Goal: Task Accomplishment & Management: Manage account settings

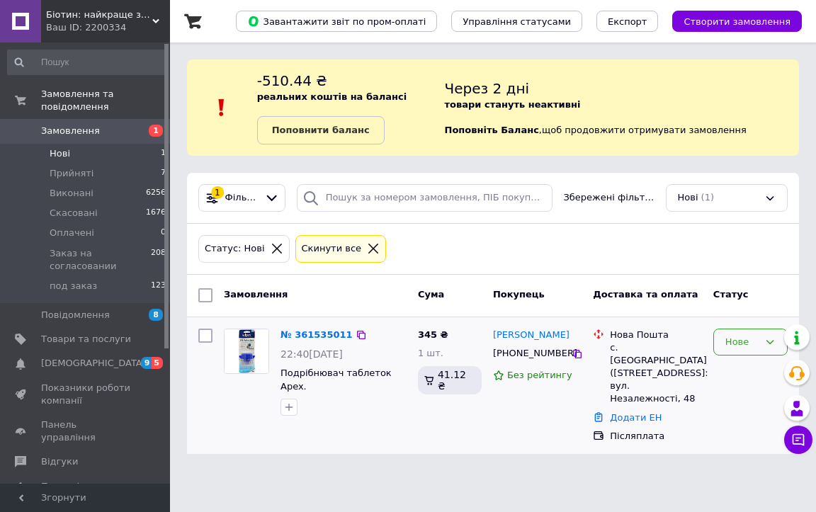
click at [755, 351] on div "Нове" at bounding box center [750, 343] width 74 height 28
click at [736, 366] on li "Прийнято" at bounding box center [750, 371] width 73 height 26
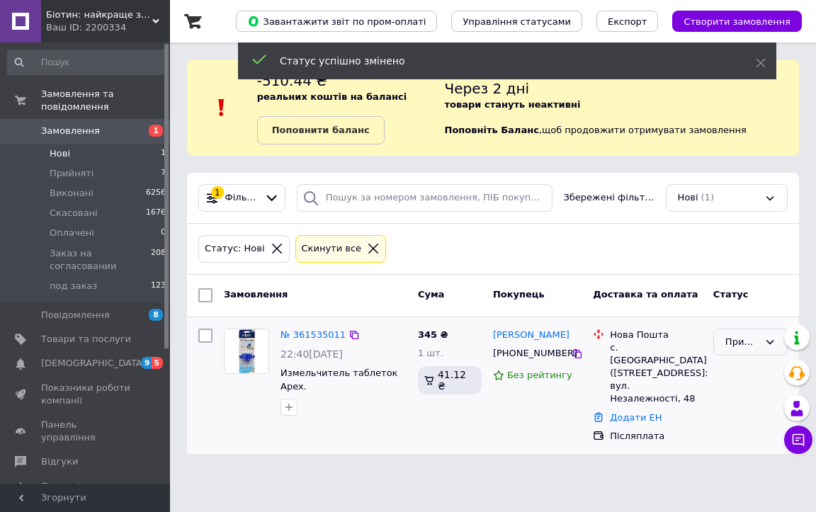
click at [752, 346] on div "Прийнято" at bounding box center [741, 342] width 33 height 15
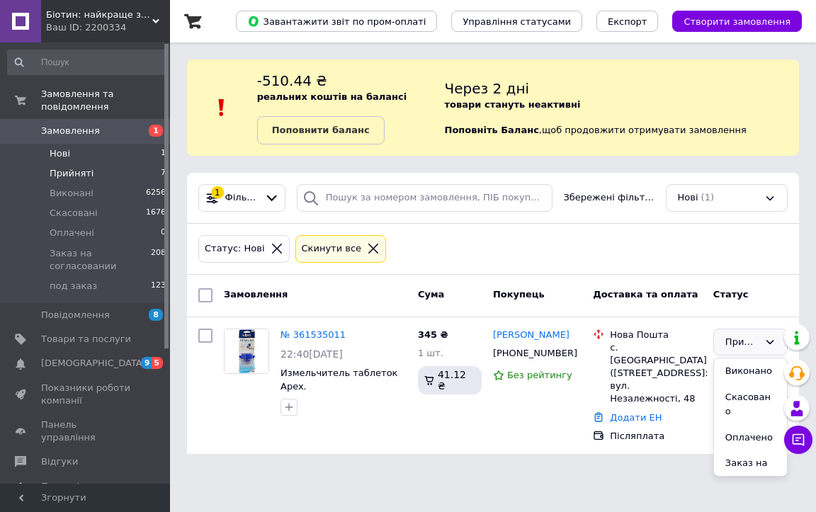
click at [113, 167] on li "Прийняті 7" at bounding box center [87, 174] width 174 height 20
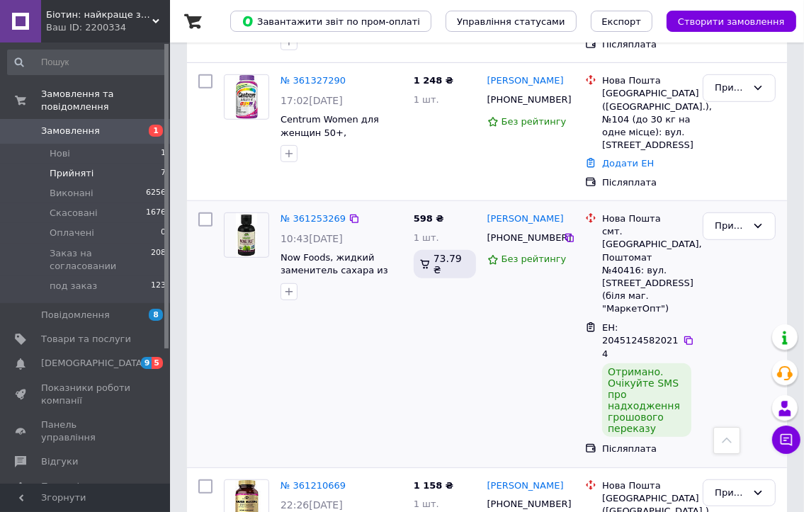
scroll to position [641, 0]
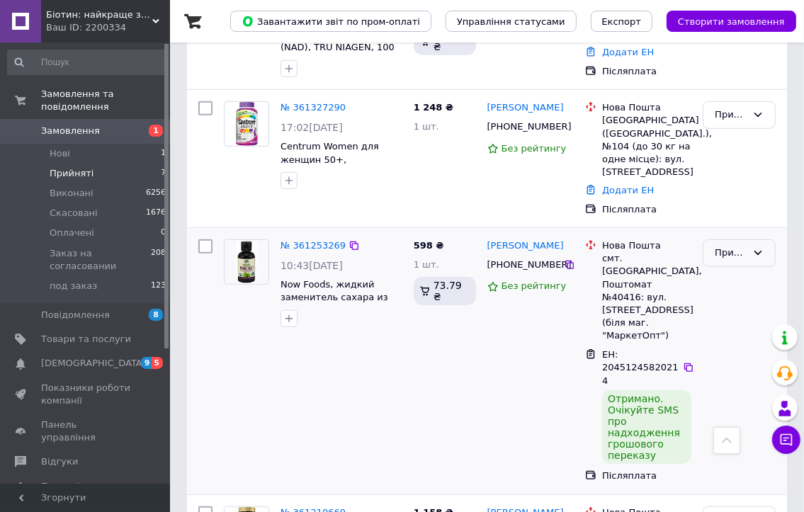
click at [744, 246] on div "Прийнято" at bounding box center [731, 253] width 32 height 15
click at [733, 270] on li "Виконано" at bounding box center [740, 283] width 72 height 26
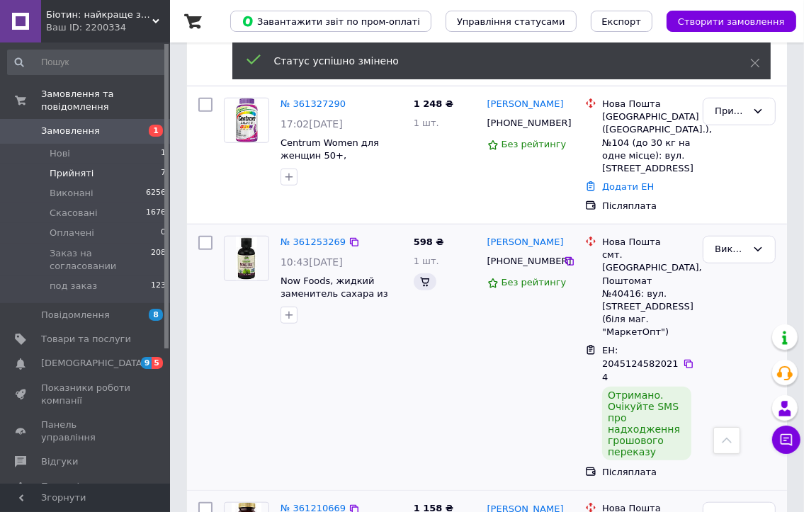
scroll to position [896, 0]
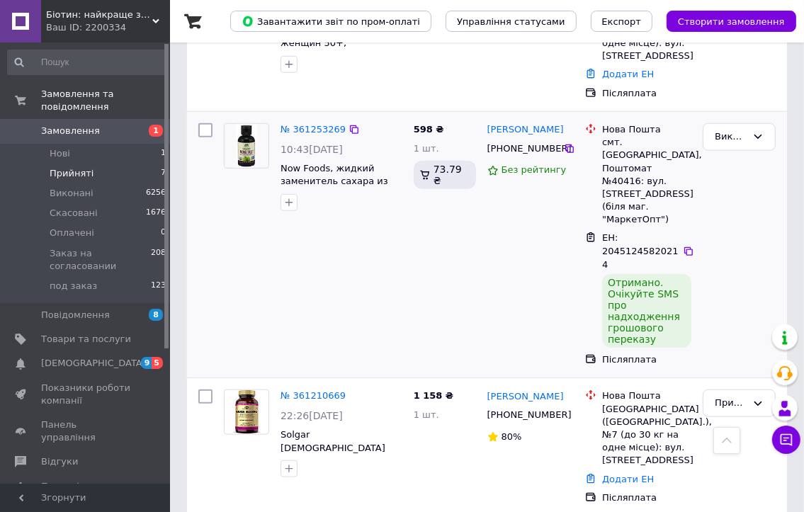
click at [745, 396] on div "Прийнято" at bounding box center [731, 403] width 32 height 15
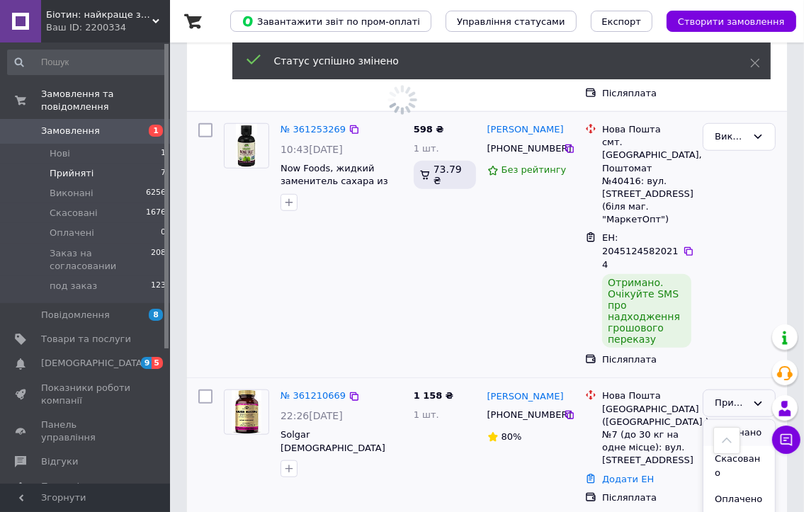
click at [722, 420] on li "Виконано" at bounding box center [740, 433] width 72 height 26
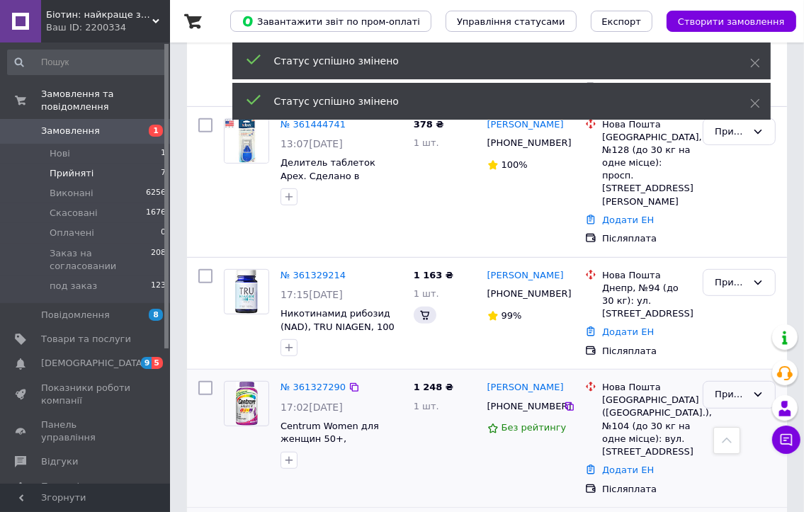
scroll to position [612, 0]
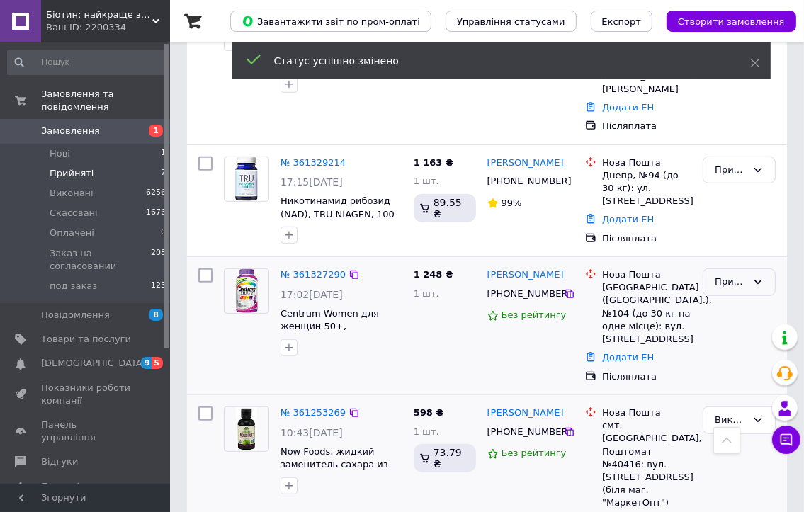
click at [735, 269] on div "Прийнято" at bounding box center [739, 283] width 73 height 28
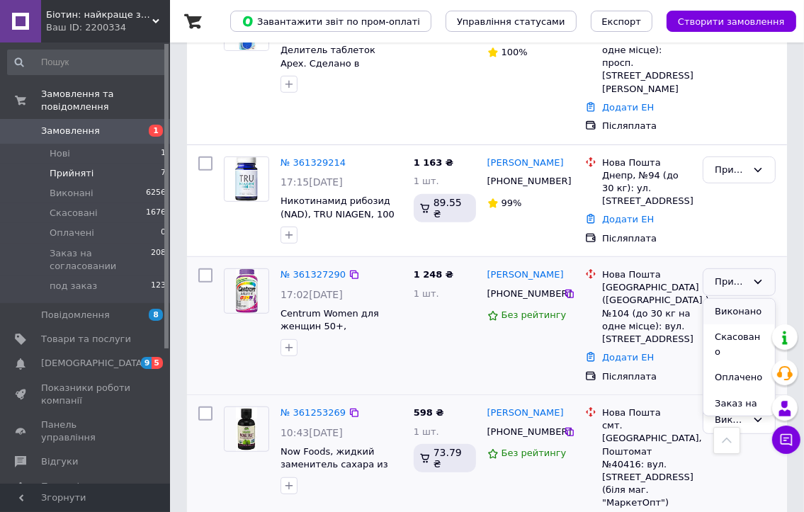
click at [713, 299] on li "Виконано" at bounding box center [740, 312] width 72 height 26
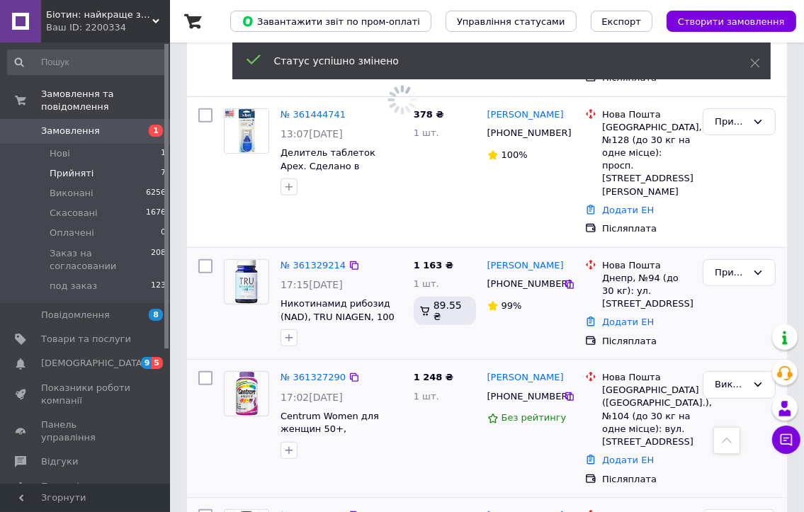
scroll to position [400, 0]
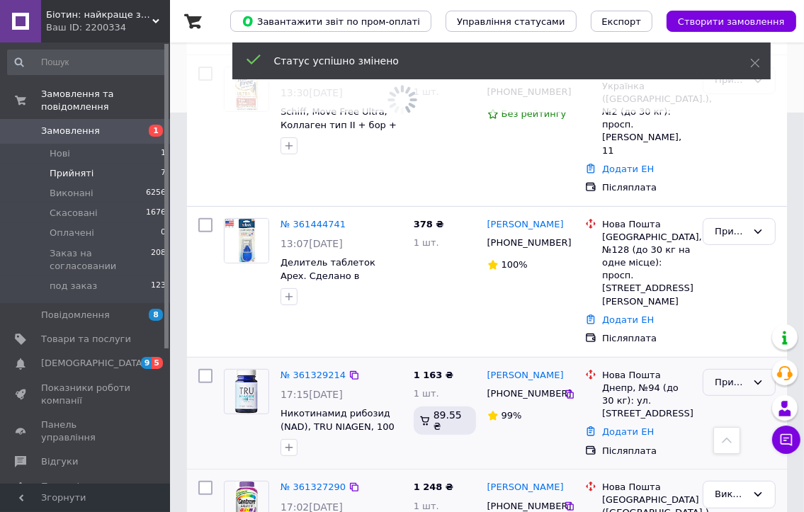
click at [725, 376] on div "Прийнято" at bounding box center [731, 383] width 32 height 15
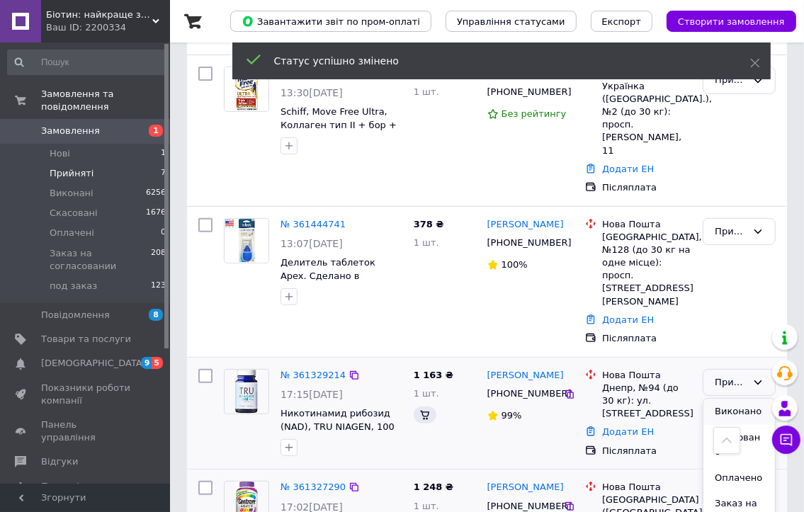
click at [722, 399] on li "Виконано" at bounding box center [740, 412] width 72 height 26
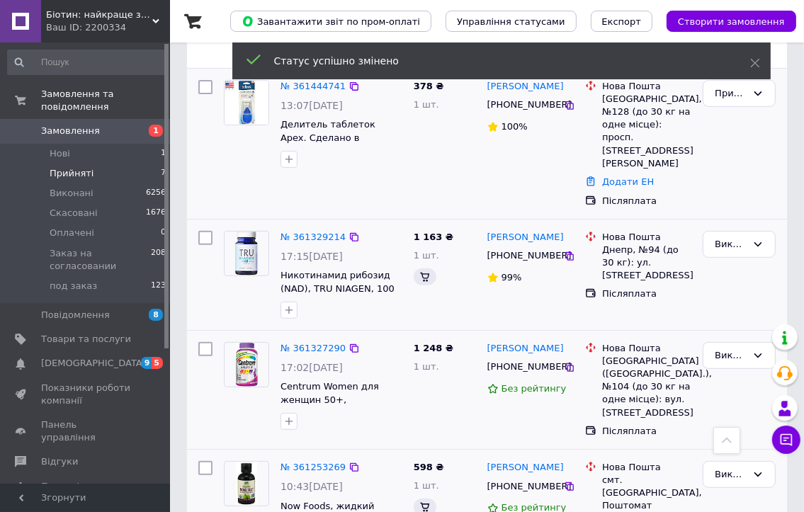
scroll to position [287, 0]
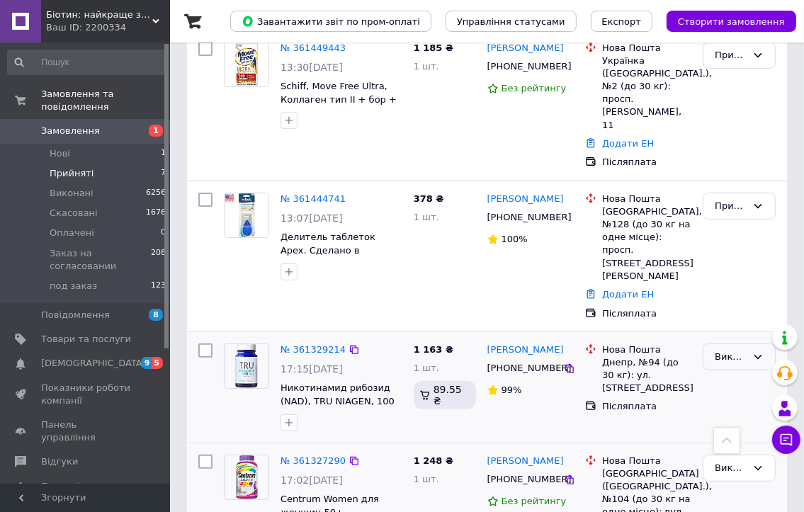
click at [725, 350] on div "Виконано" at bounding box center [731, 357] width 32 height 15
click at [737, 193] on div "Прийнято" at bounding box center [739, 207] width 73 height 28
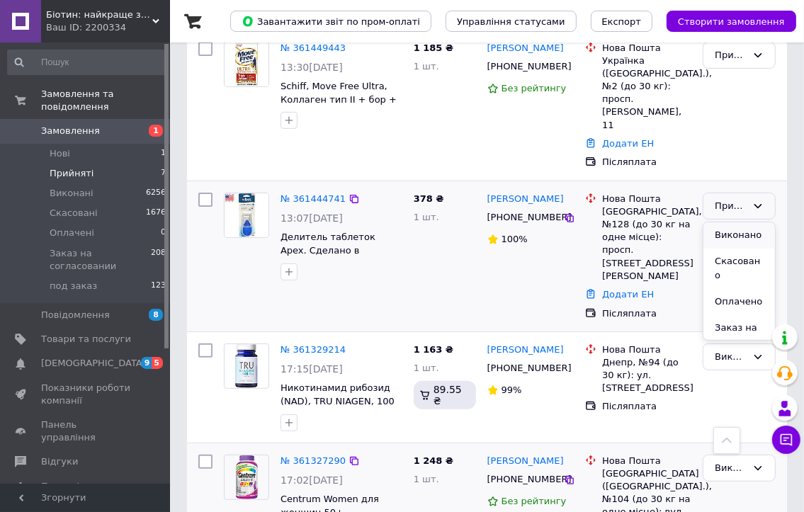
click at [714, 222] on li "Виконано" at bounding box center [740, 235] width 72 height 26
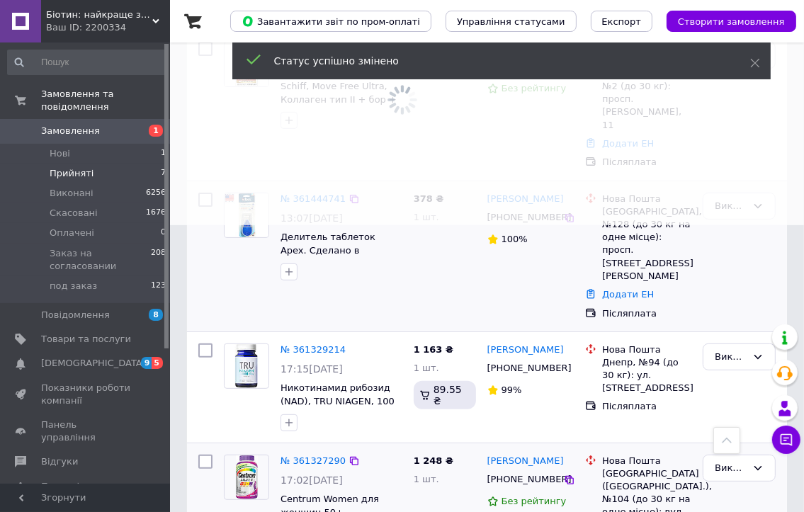
click at [742, 64] on div "Статус успішно змінено" at bounding box center [501, 63] width 538 height 40
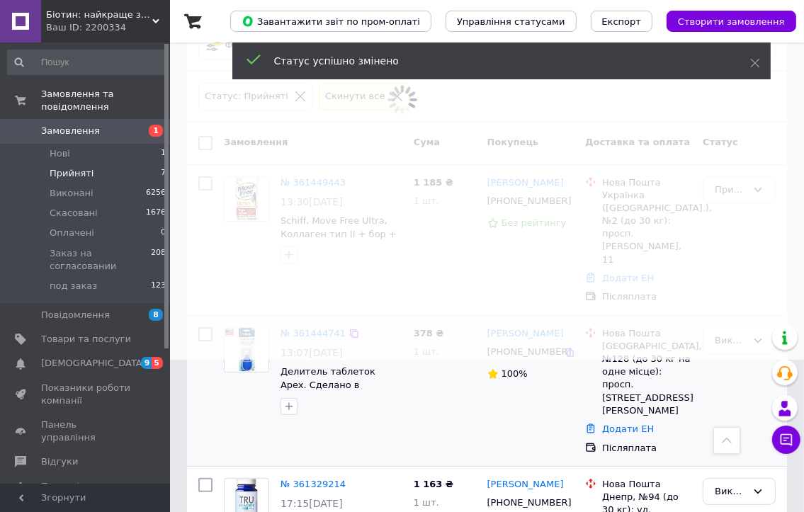
scroll to position [145, 0]
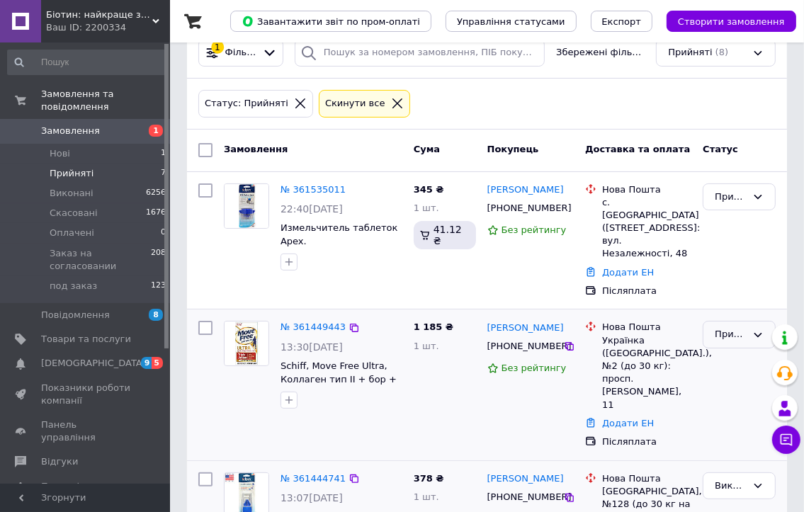
click at [752, 321] on div "Прийнято" at bounding box center [739, 335] width 73 height 28
click at [740, 351] on li "Виконано" at bounding box center [740, 364] width 72 height 26
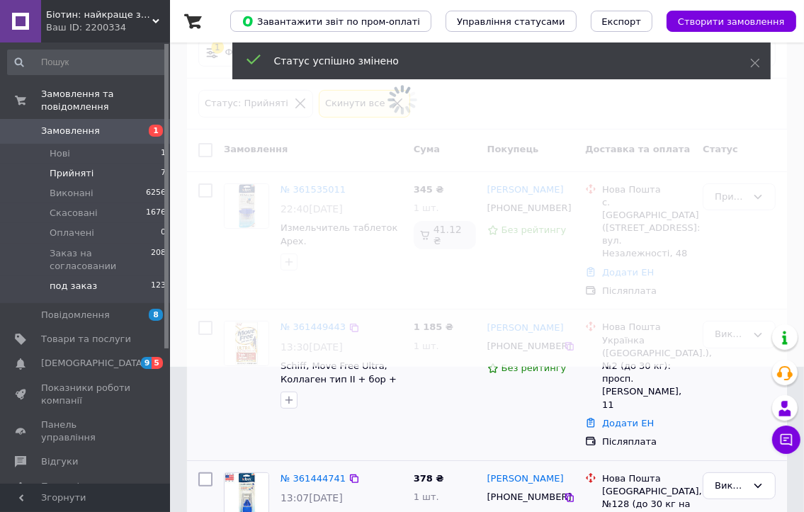
scroll to position [43, 0]
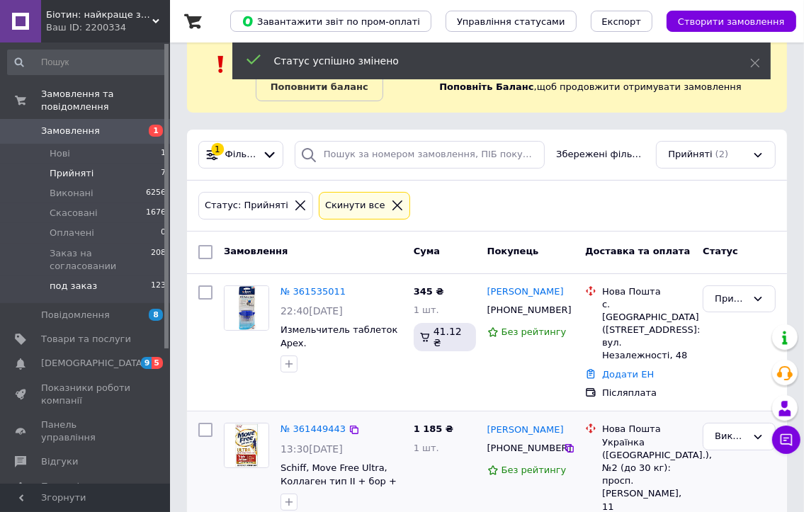
click at [108, 276] on li "под заказ 123" at bounding box center [87, 289] width 174 height 27
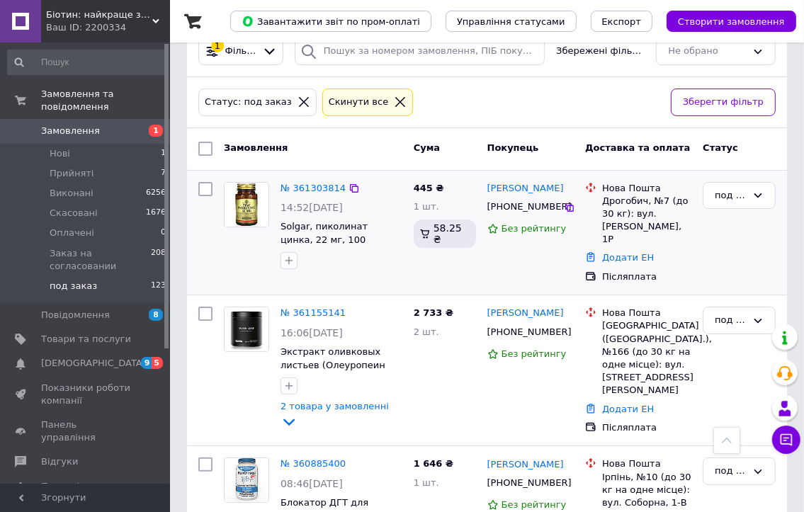
scroll to position [142, 0]
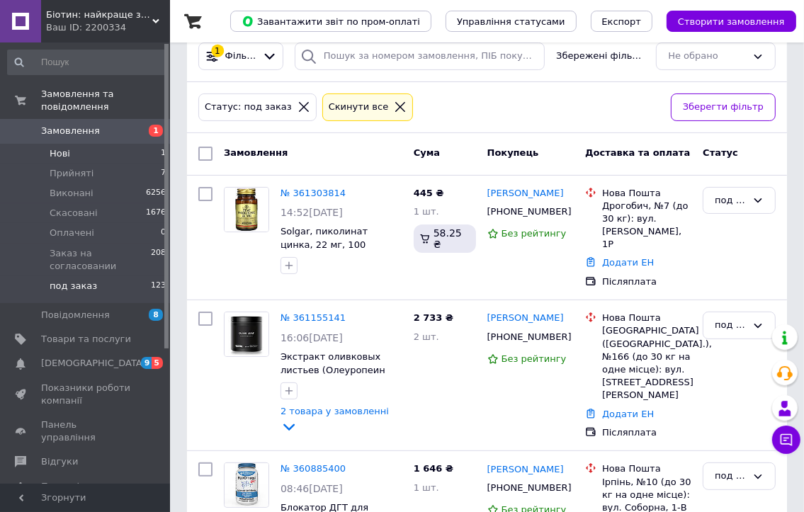
click at [118, 147] on li "Нові 1" at bounding box center [87, 154] width 174 height 20
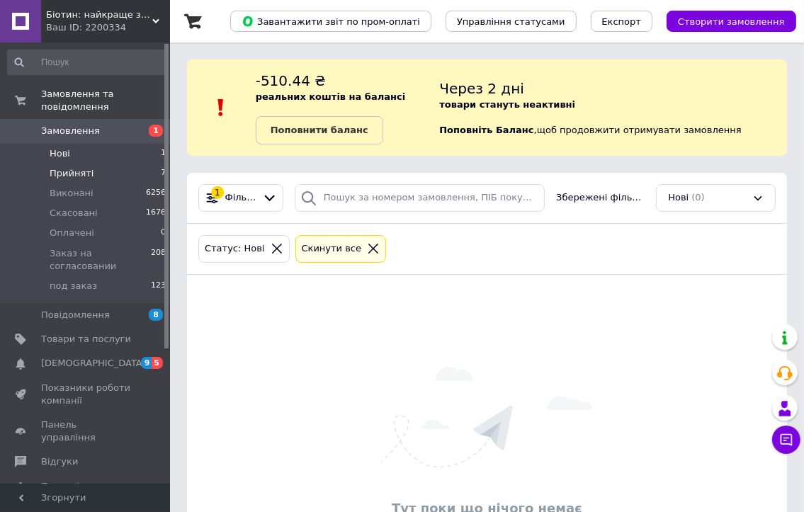
click at [128, 164] on li "Прийняті 7" at bounding box center [87, 174] width 174 height 20
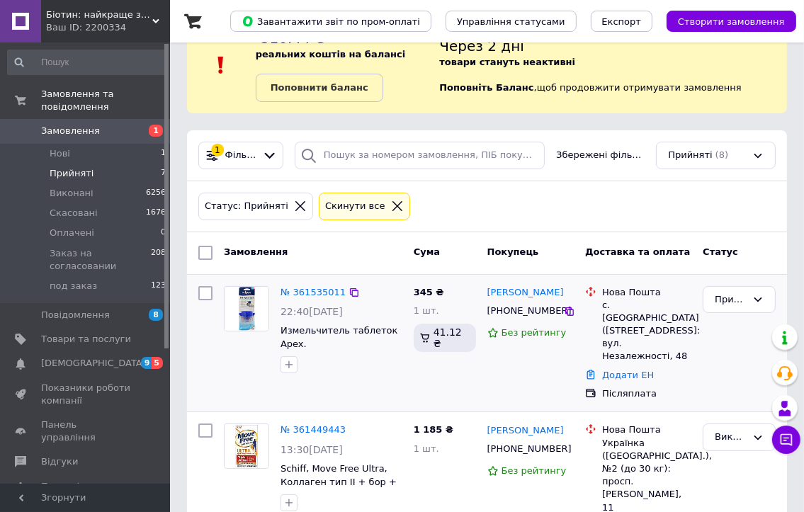
scroll to position [43, 0]
click at [738, 303] on div "Прийнято" at bounding box center [731, 299] width 32 height 15
click at [718, 356] on li "Скасовано" at bounding box center [740, 361] width 72 height 40
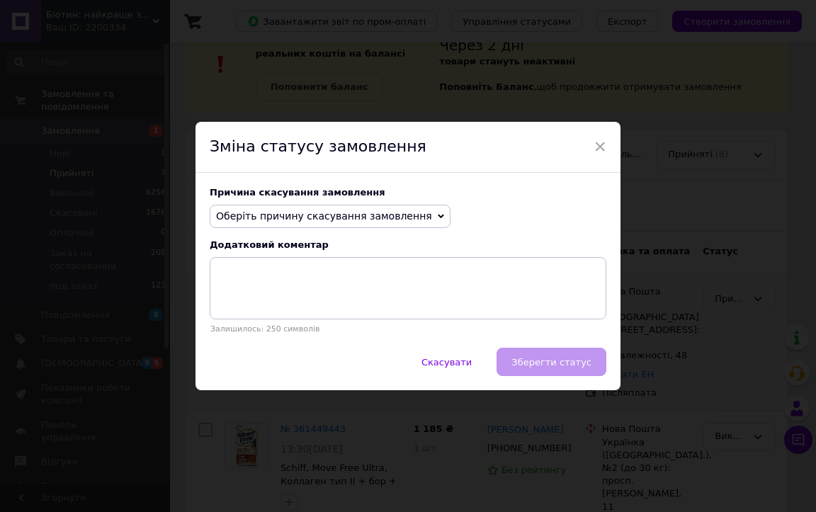
click at [361, 219] on span "Оберіть причину скасування замовлення" at bounding box center [324, 215] width 216 height 11
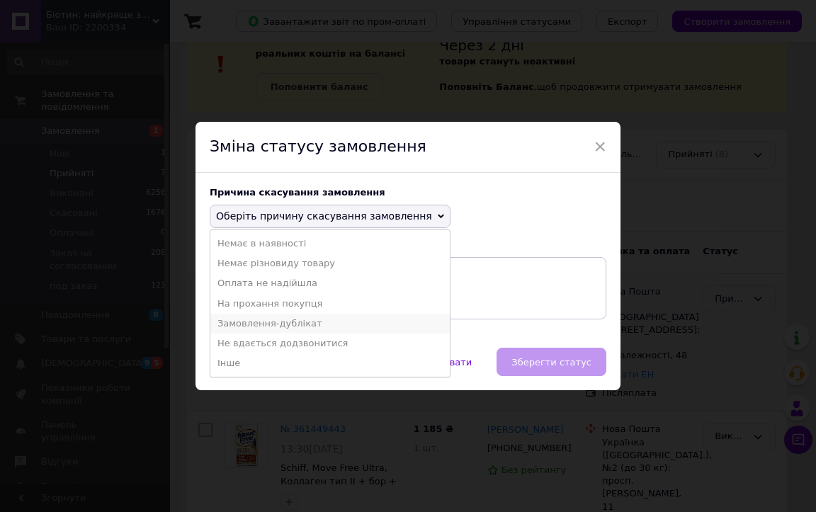
click at [341, 324] on li "Замовлення-дублікат" at bounding box center [329, 324] width 239 height 20
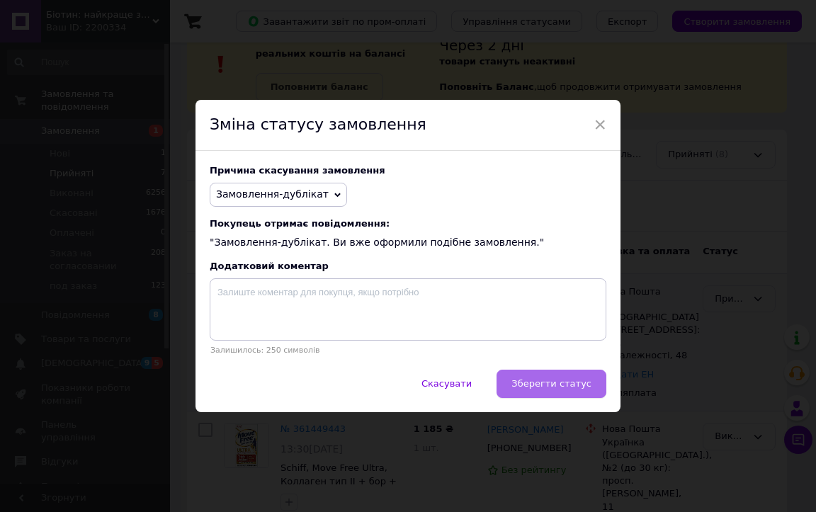
click at [532, 387] on span "Зберегти статус" at bounding box center [552, 383] width 80 height 11
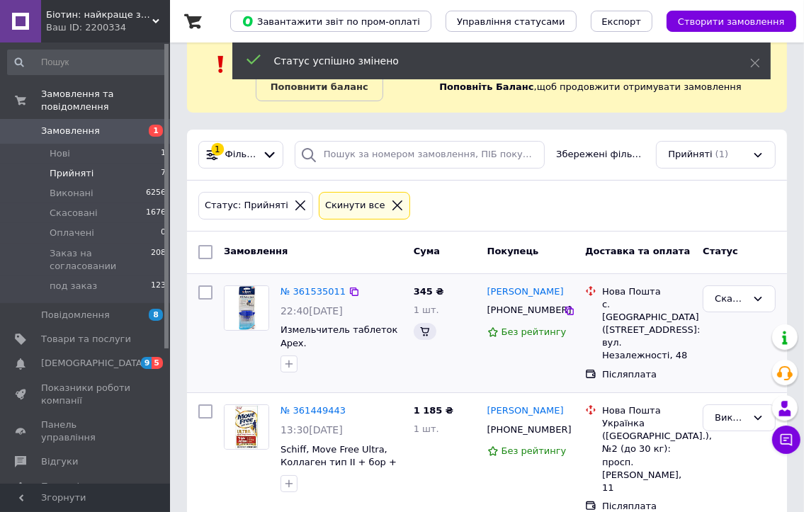
scroll to position [42, 0]
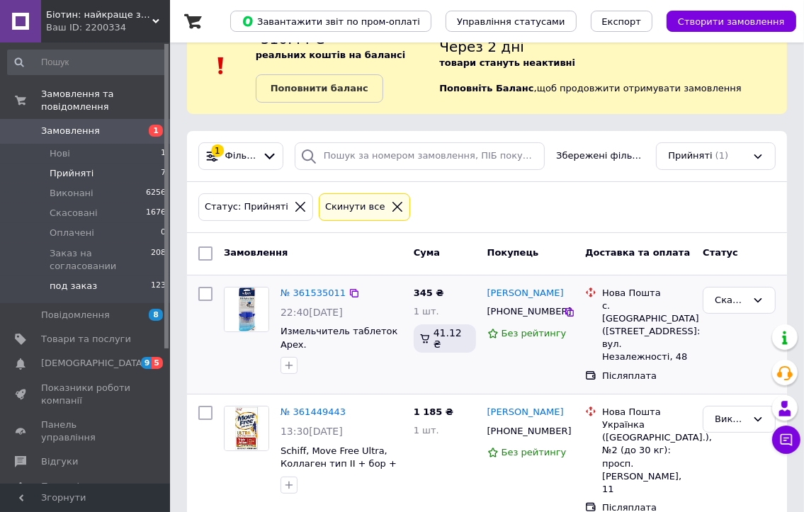
click at [119, 276] on li "под заказ 123" at bounding box center [87, 289] width 174 height 27
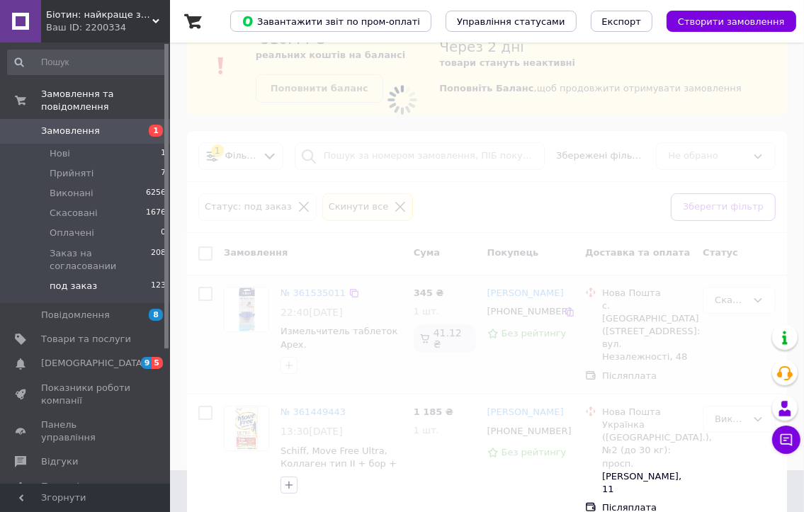
click at [434, 195] on span at bounding box center [402, 214] width 804 height 512
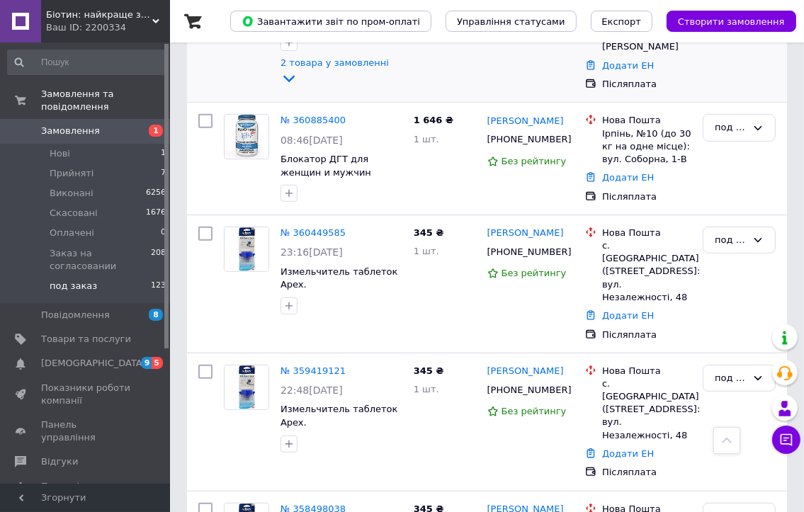
scroll to position [496, 0]
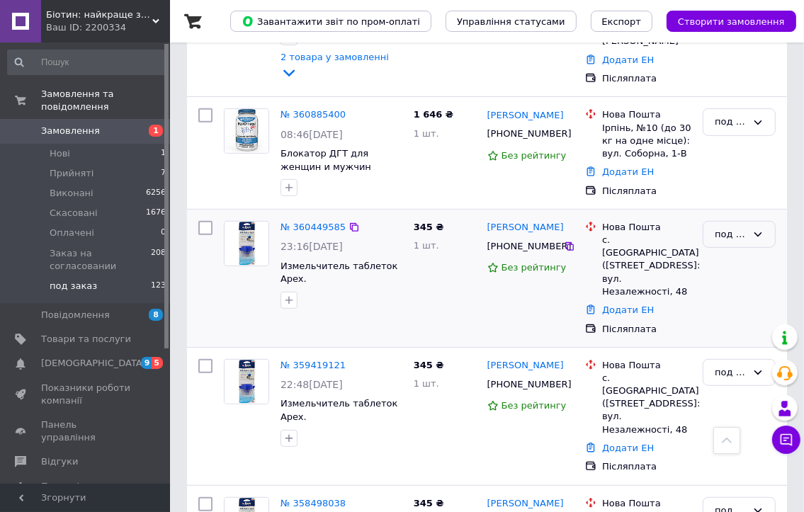
click at [747, 230] on div "под заказ" at bounding box center [739, 235] width 73 height 28
click at [751, 253] on li "Прийнято" at bounding box center [740, 264] width 72 height 26
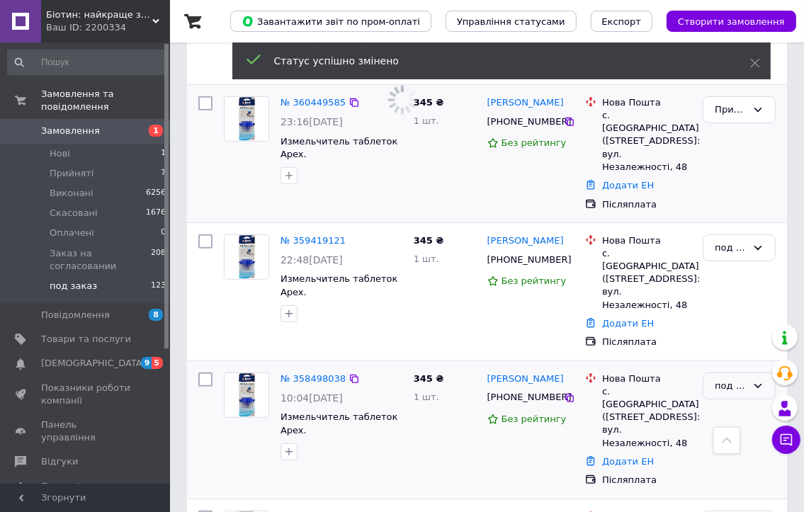
scroll to position [638, 0]
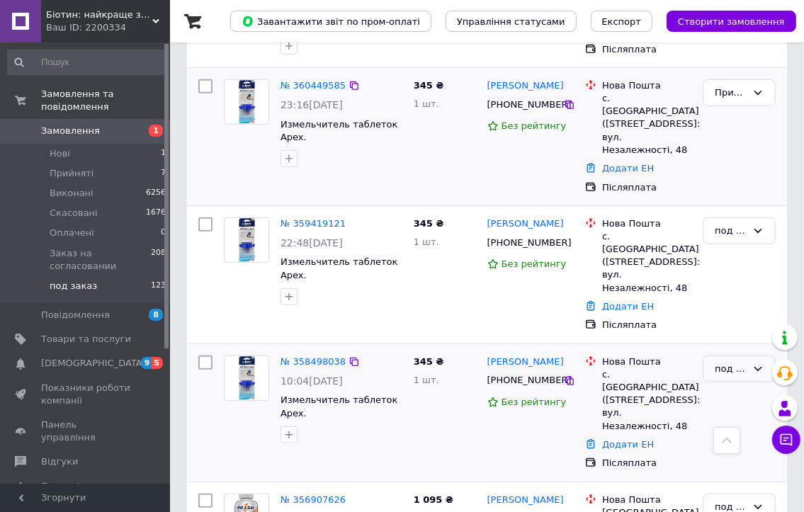
click at [746, 356] on div "под заказ" at bounding box center [739, 370] width 73 height 28
click at [728, 437] on li "Скасовано" at bounding box center [740, 457] width 72 height 40
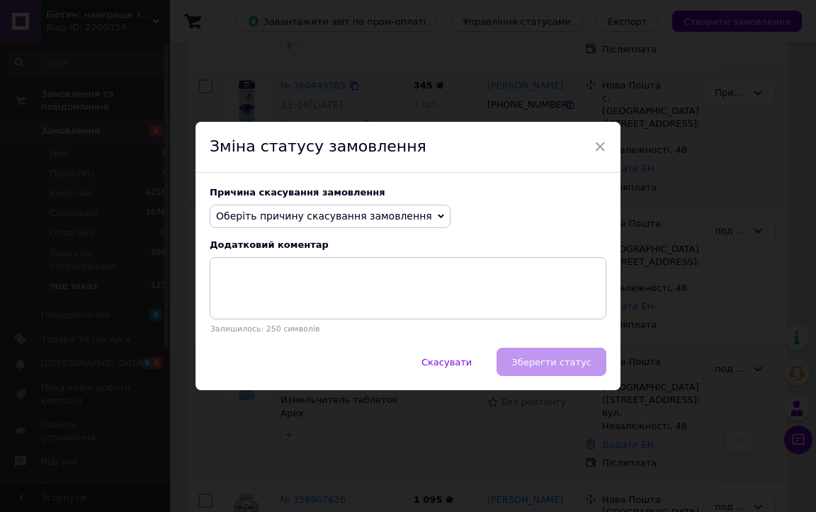
click at [377, 208] on span "Оберіть причину скасування замовлення" at bounding box center [330, 217] width 241 height 24
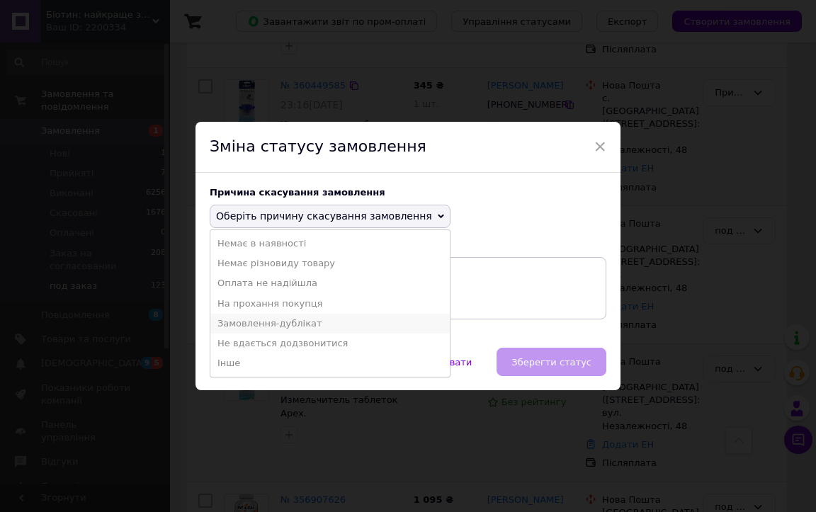
click at [298, 319] on li "Замовлення-дублікат" at bounding box center [329, 324] width 239 height 20
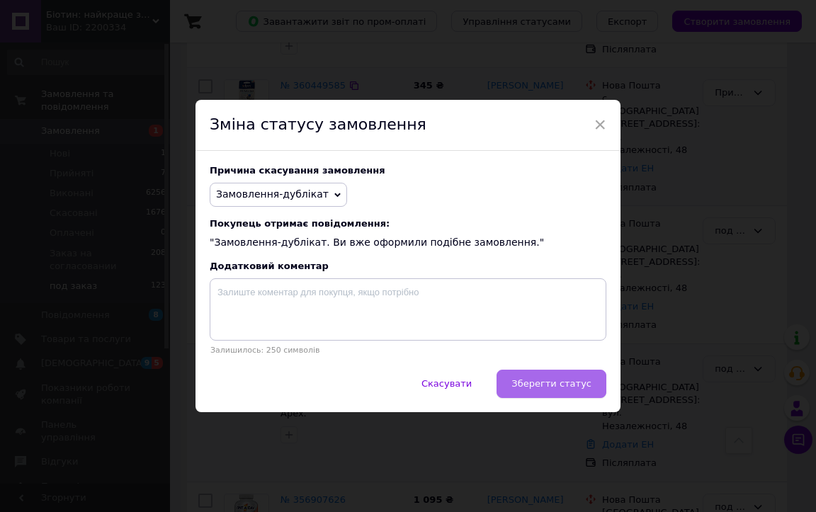
click at [519, 386] on button "Зберегти статус" at bounding box center [552, 384] width 110 height 28
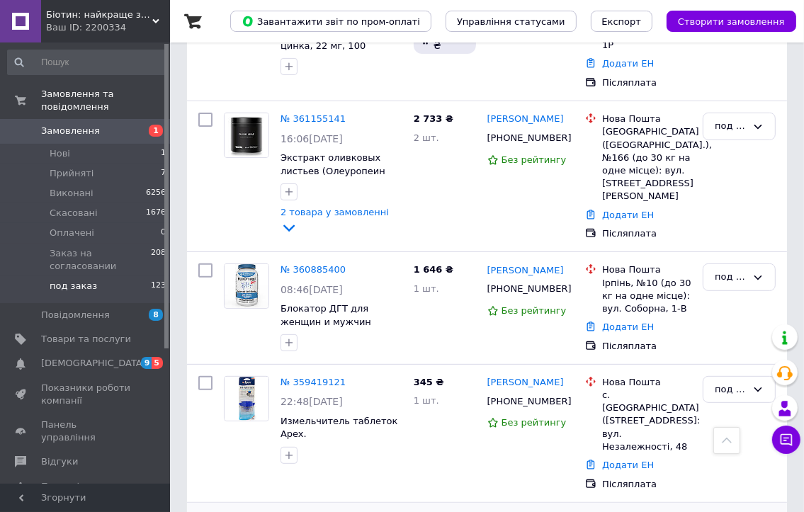
scroll to position [283, 0]
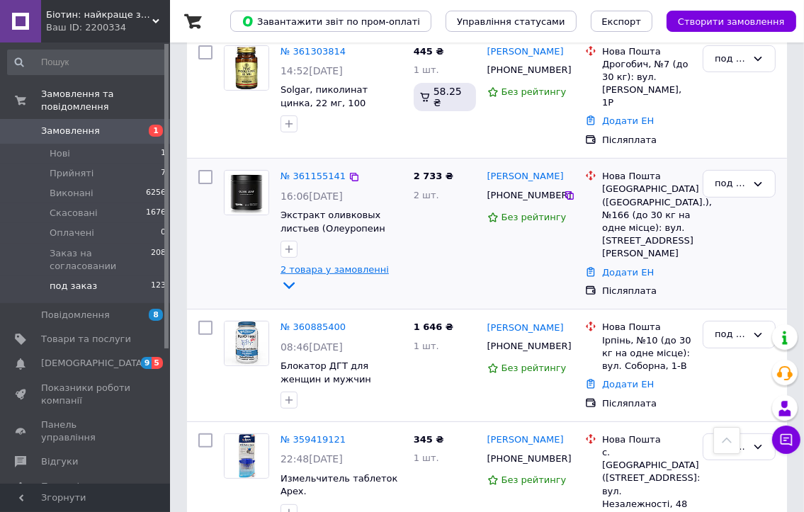
click at [364, 271] on span "2 товара у замовленні" at bounding box center [335, 269] width 108 height 11
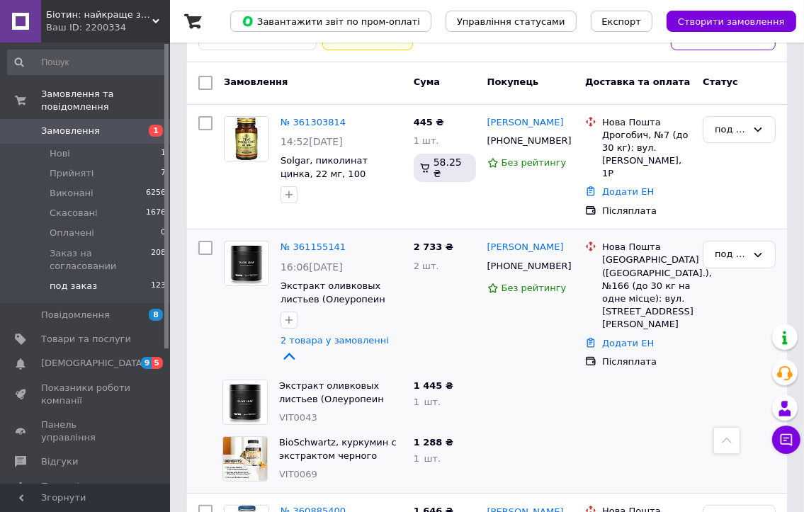
scroll to position [213, 0]
click at [112, 148] on li "Нові 1" at bounding box center [87, 154] width 174 height 20
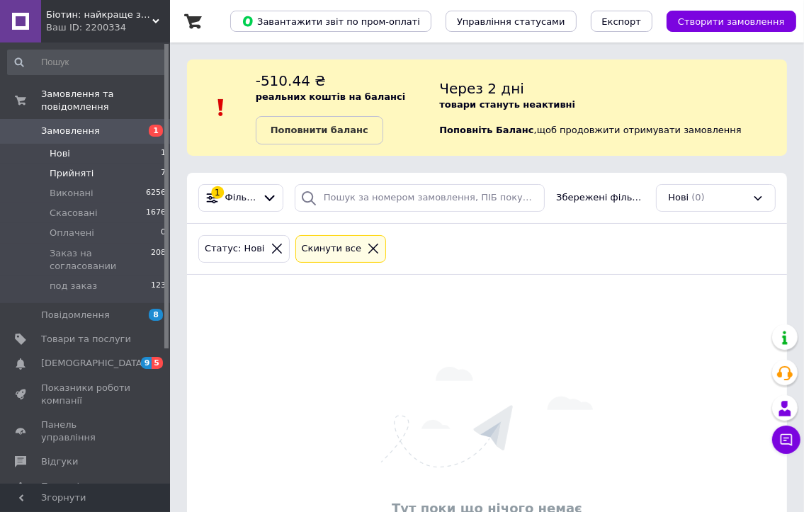
click at [119, 164] on li "Прийняті 7" at bounding box center [87, 174] width 174 height 20
